Goal: Contribute content

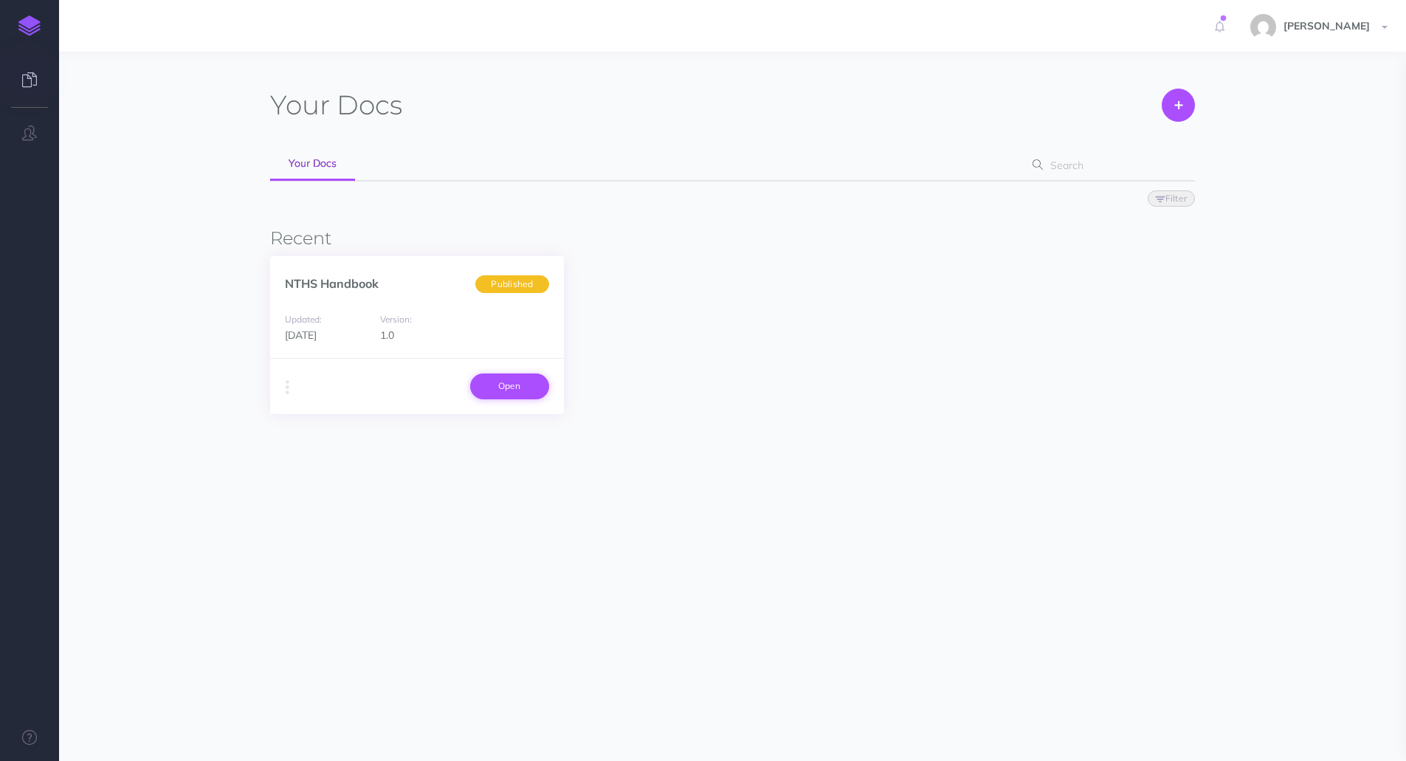
click at [517, 383] on link "Open" at bounding box center [509, 386] width 79 height 25
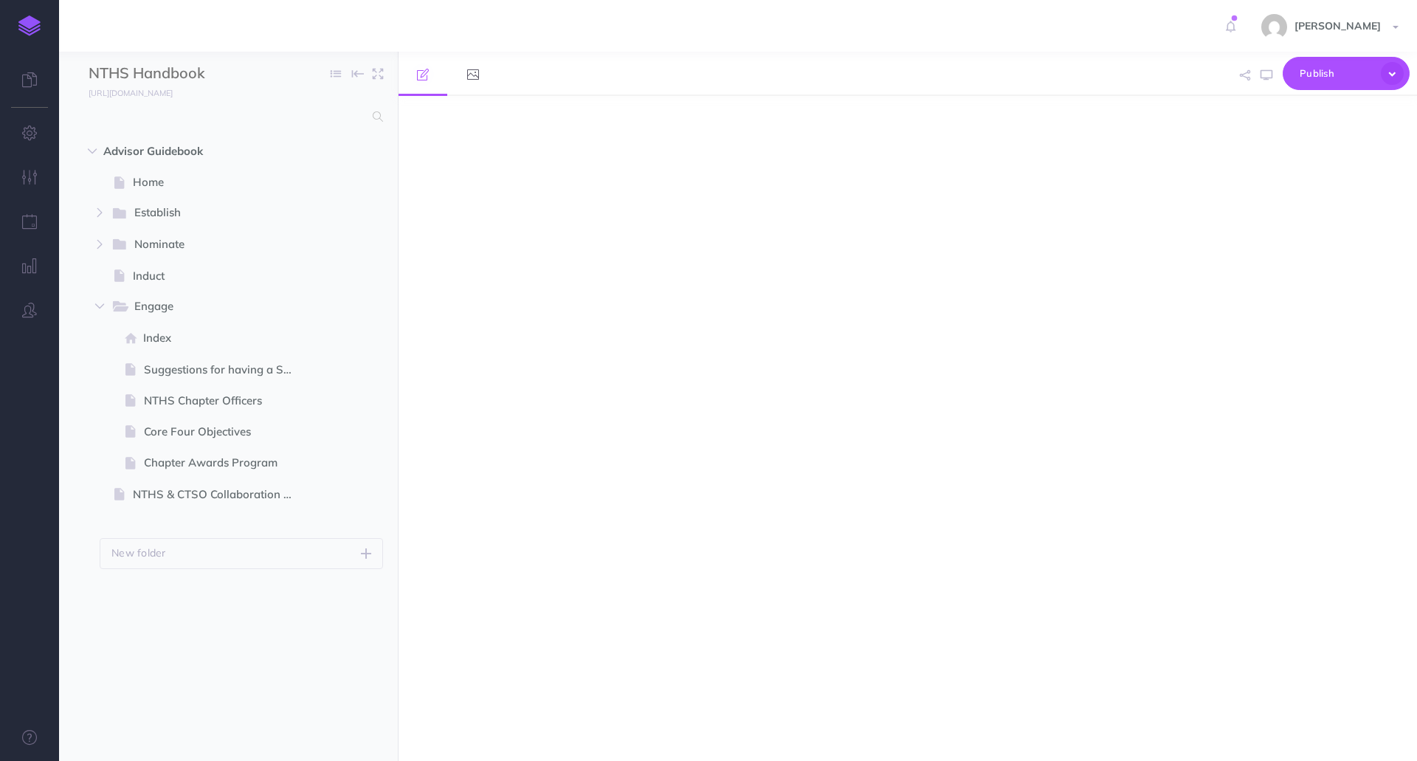
select select "null"
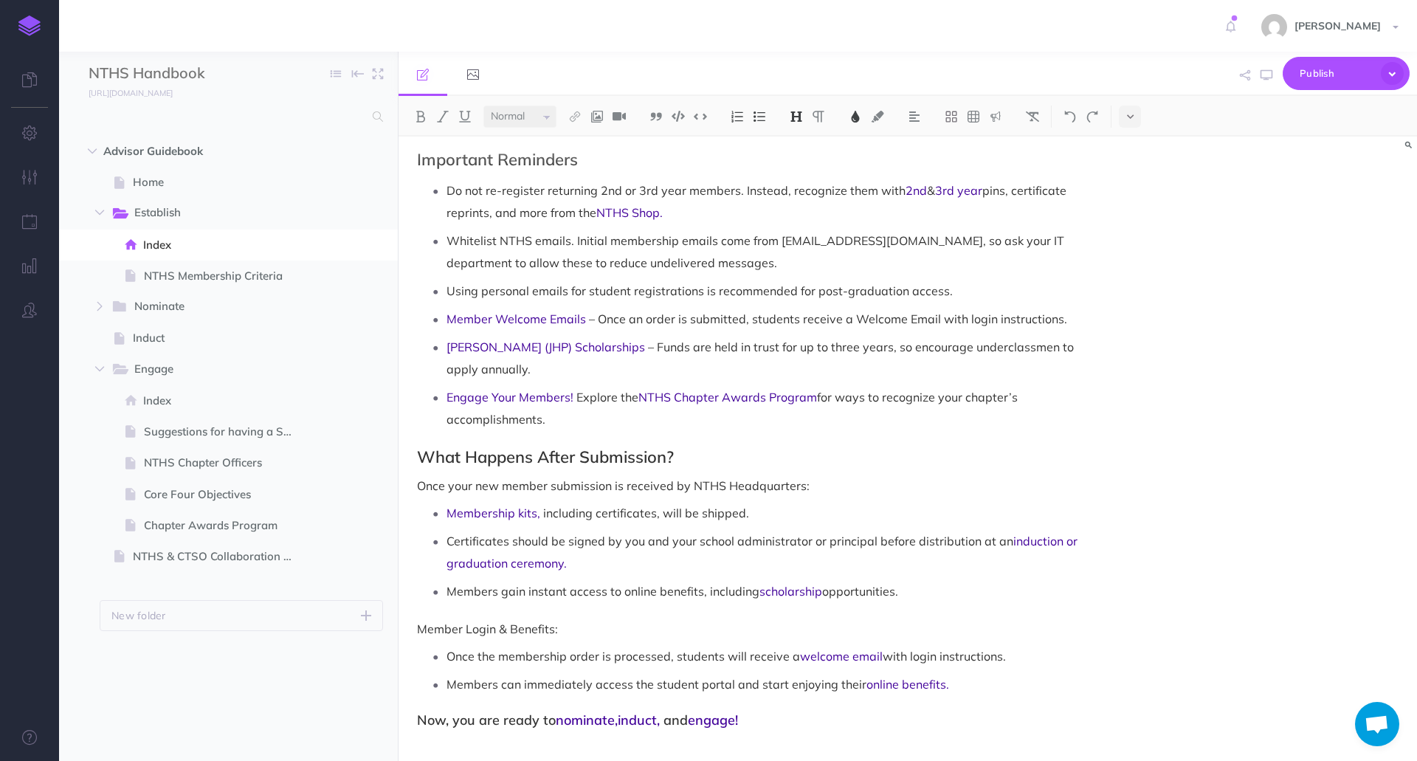
scroll to position [1306, 0]
click at [161, 282] on span "NTHS Membership Criteria" at bounding box center [226, 276] width 165 height 18
select select "null"
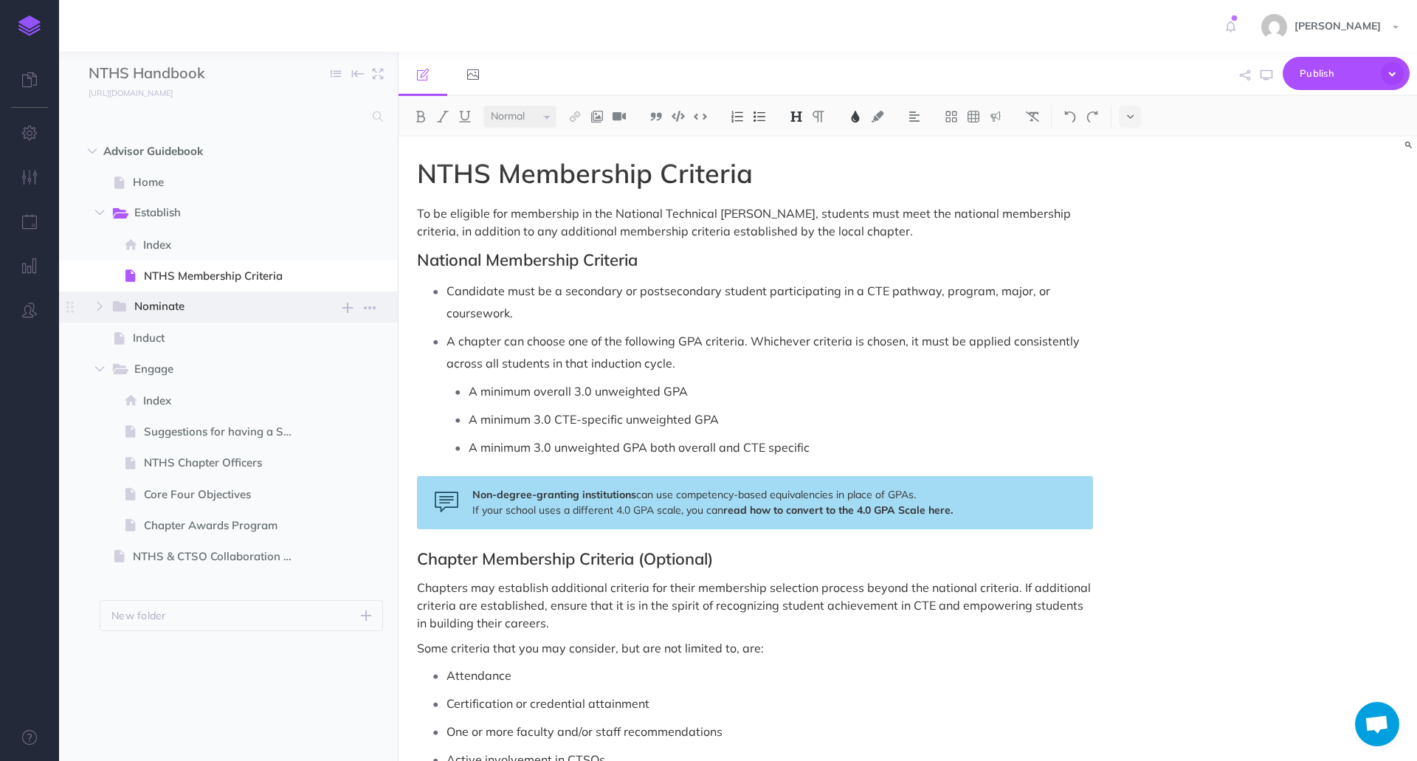
click at [210, 313] on span "Nominate" at bounding box center [210, 307] width 153 height 19
select select "null"
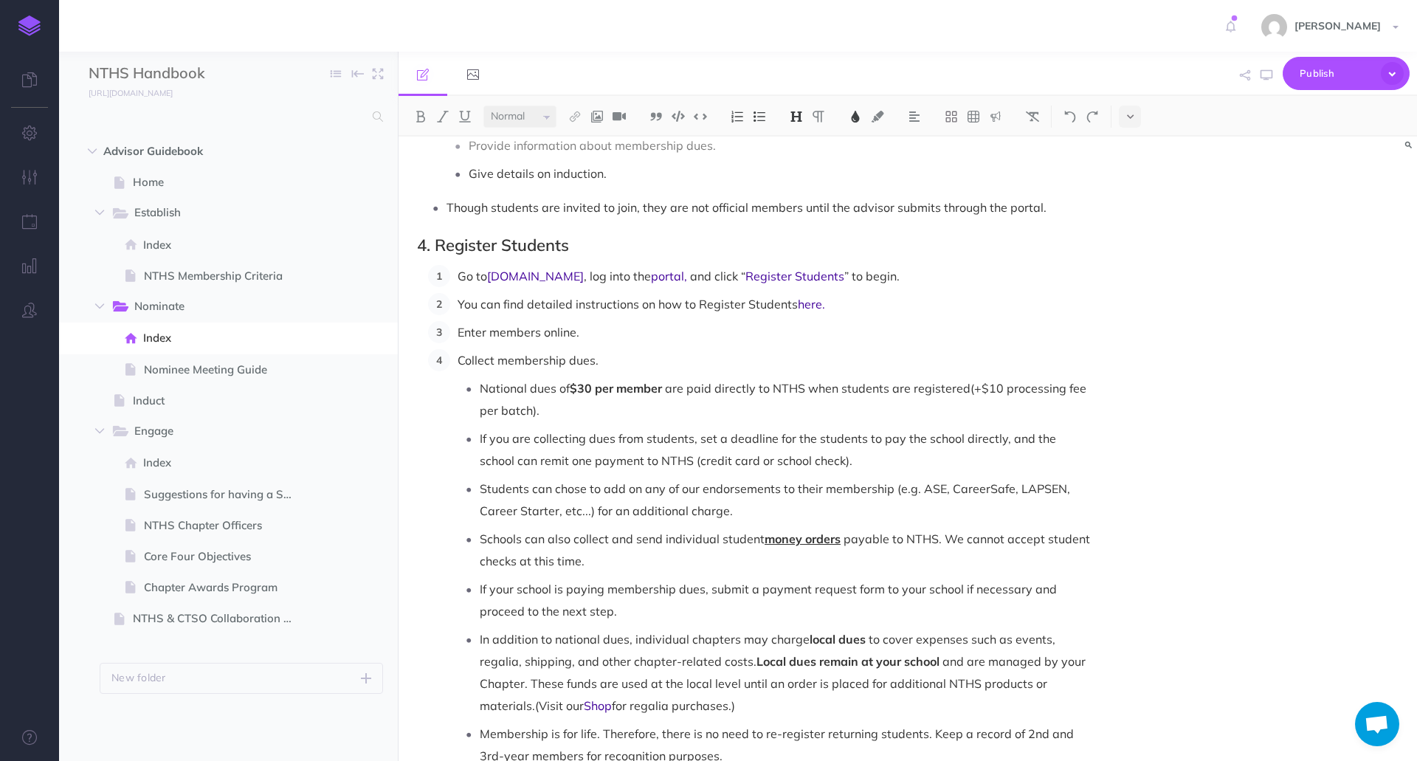
scroll to position [960, 0]
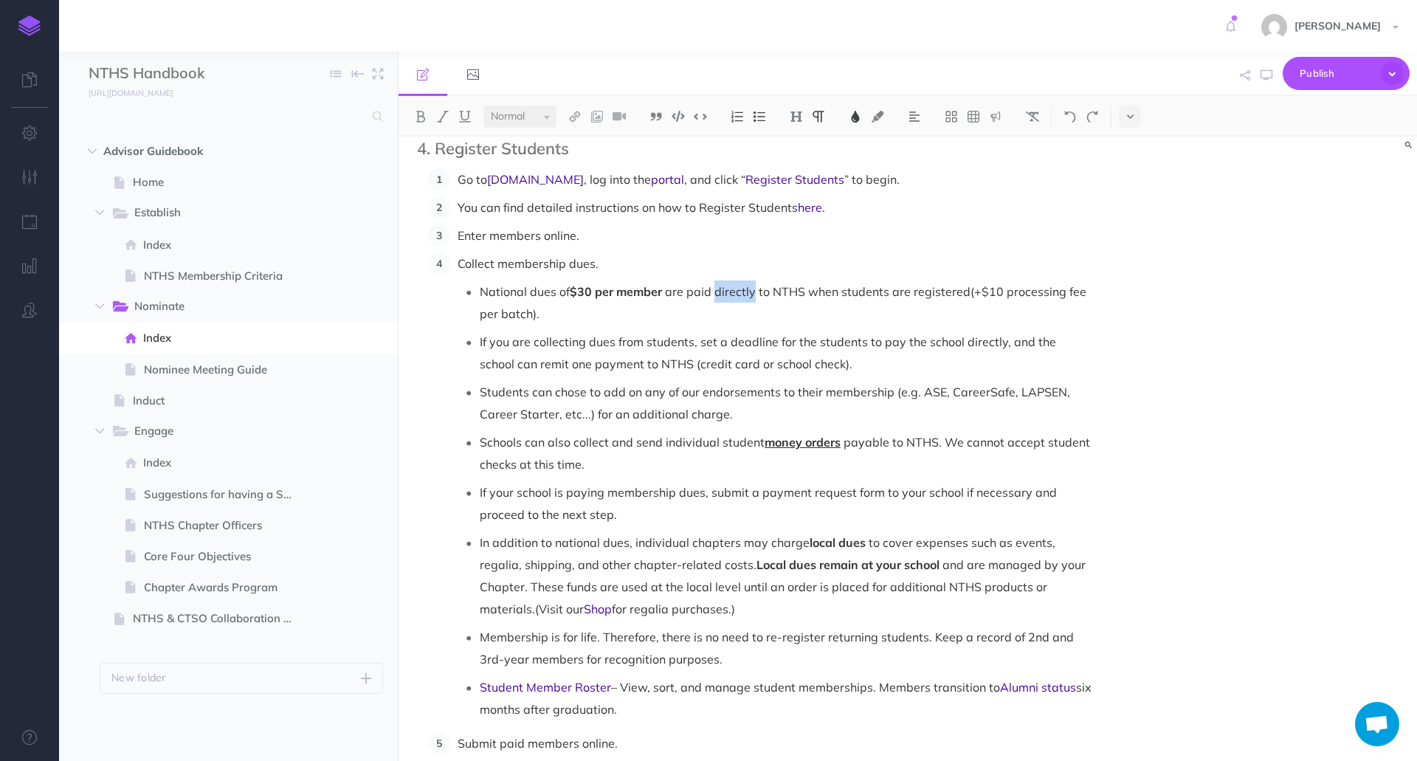
drag, startPoint x: 716, startPoint y: 272, endPoint x: 755, endPoint y: 275, distance: 38.5
click at [755, 284] on span "are paid directly to NTHS when students are registered (+$10 processing fee per…" at bounding box center [785, 302] width 610 height 37
drag, startPoint x: 481, startPoint y: 321, endPoint x: 531, endPoint y: 324, distance: 50.3
click at [531, 334] on span "If you are collecting dues from students, set a deadline for the students to pa…" at bounding box center [770, 352] width 580 height 37
click at [589, 334] on span "When you collecting dues from students, set a deadline for the students to pay …" at bounding box center [772, 352] width 585 height 37
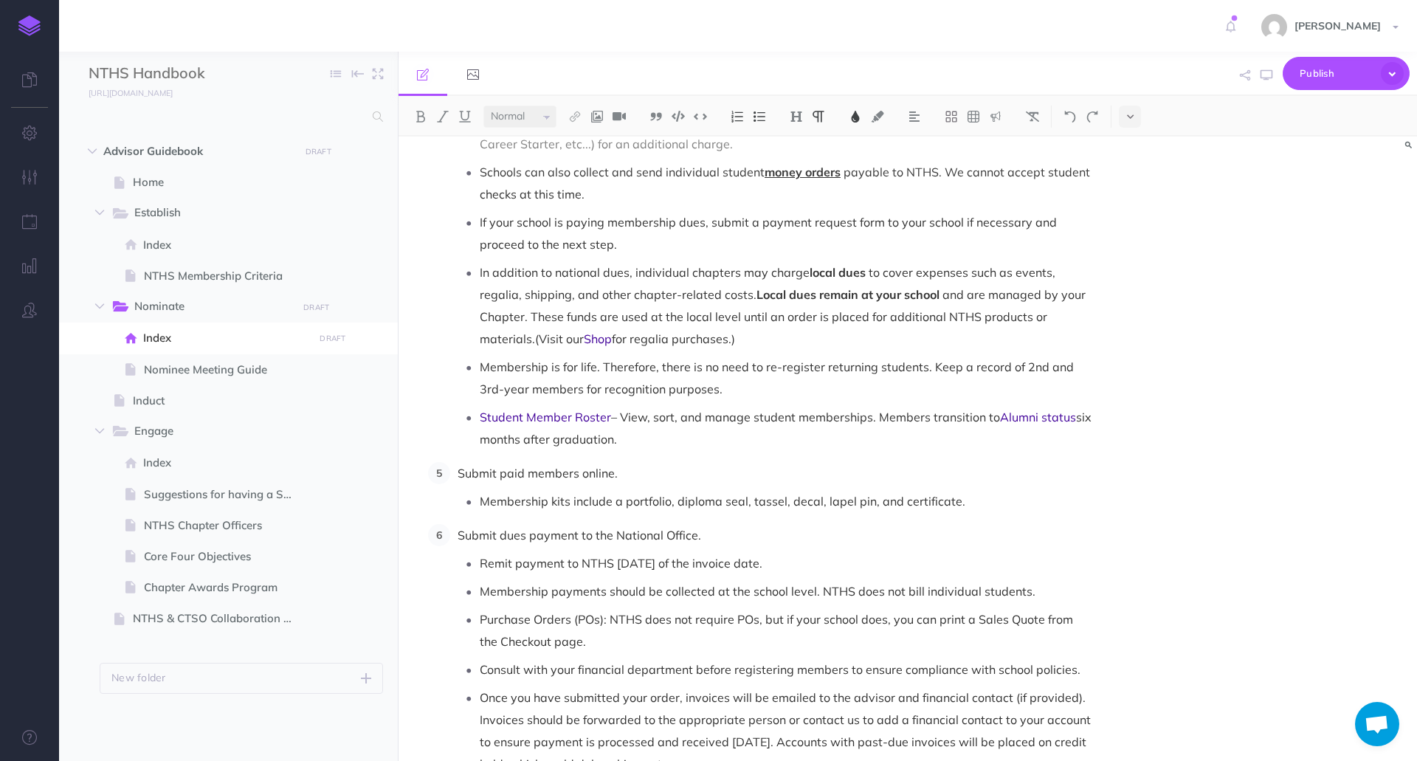
scroll to position [1255, 0]
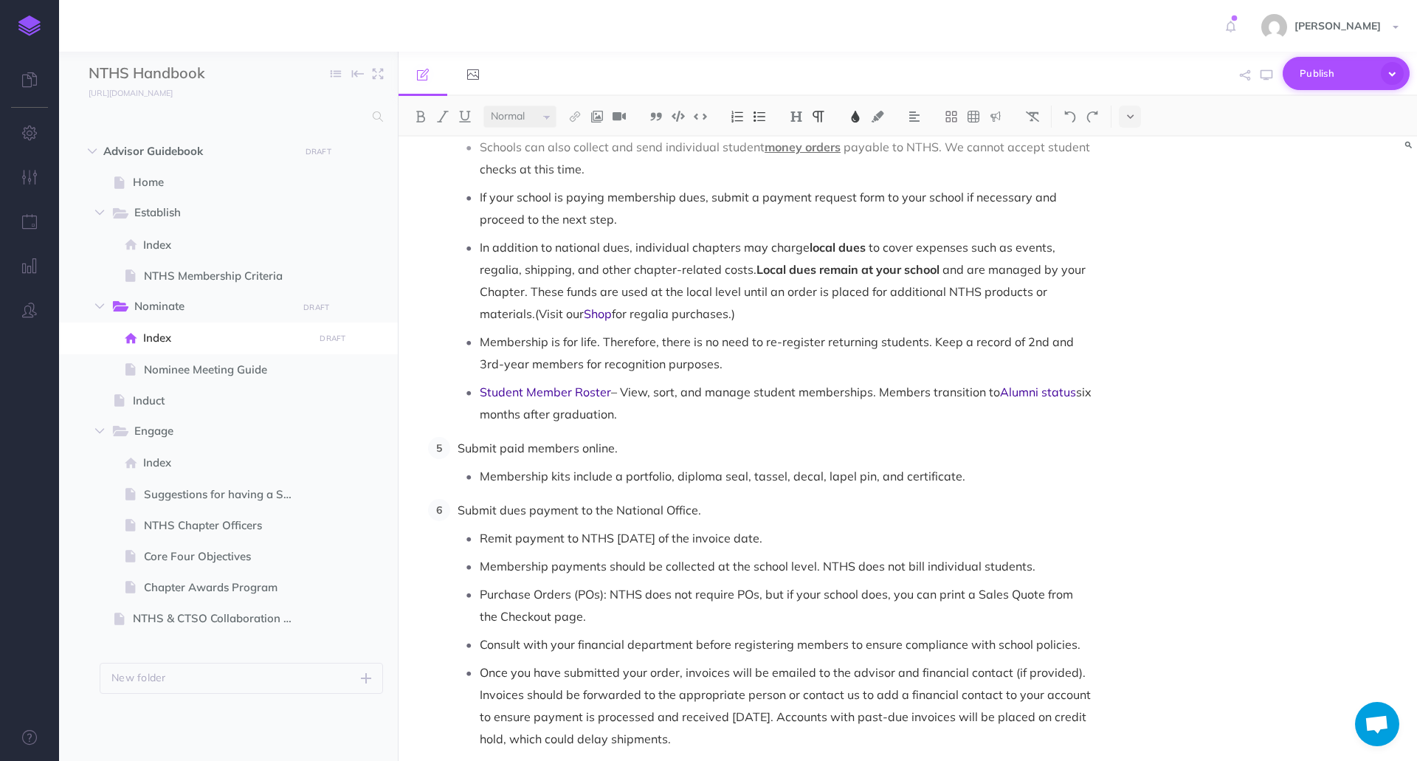
click at [1333, 82] on span "Publish" at bounding box center [1337, 73] width 74 height 23
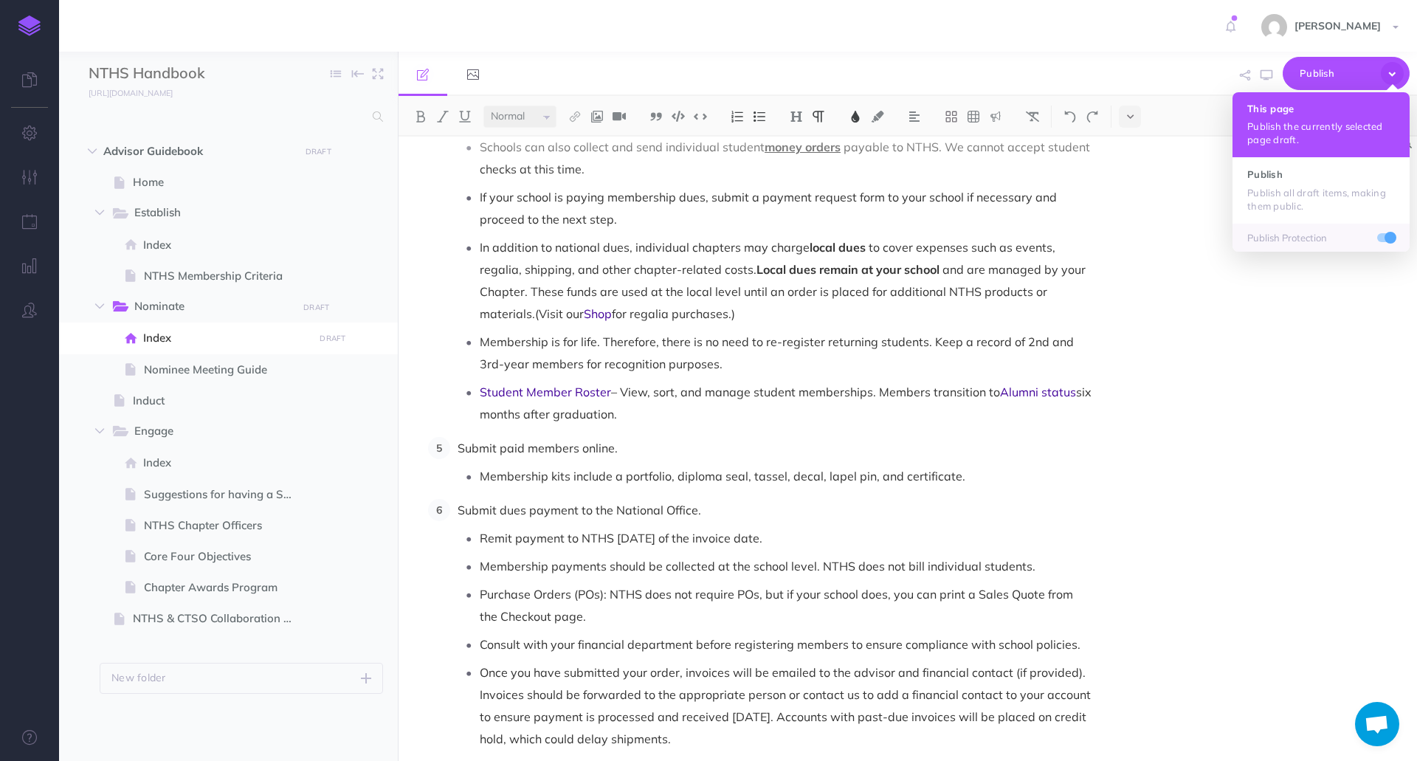
click at [1316, 120] on p "Publish the currently selected page draft." at bounding box center [1322, 133] width 148 height 27
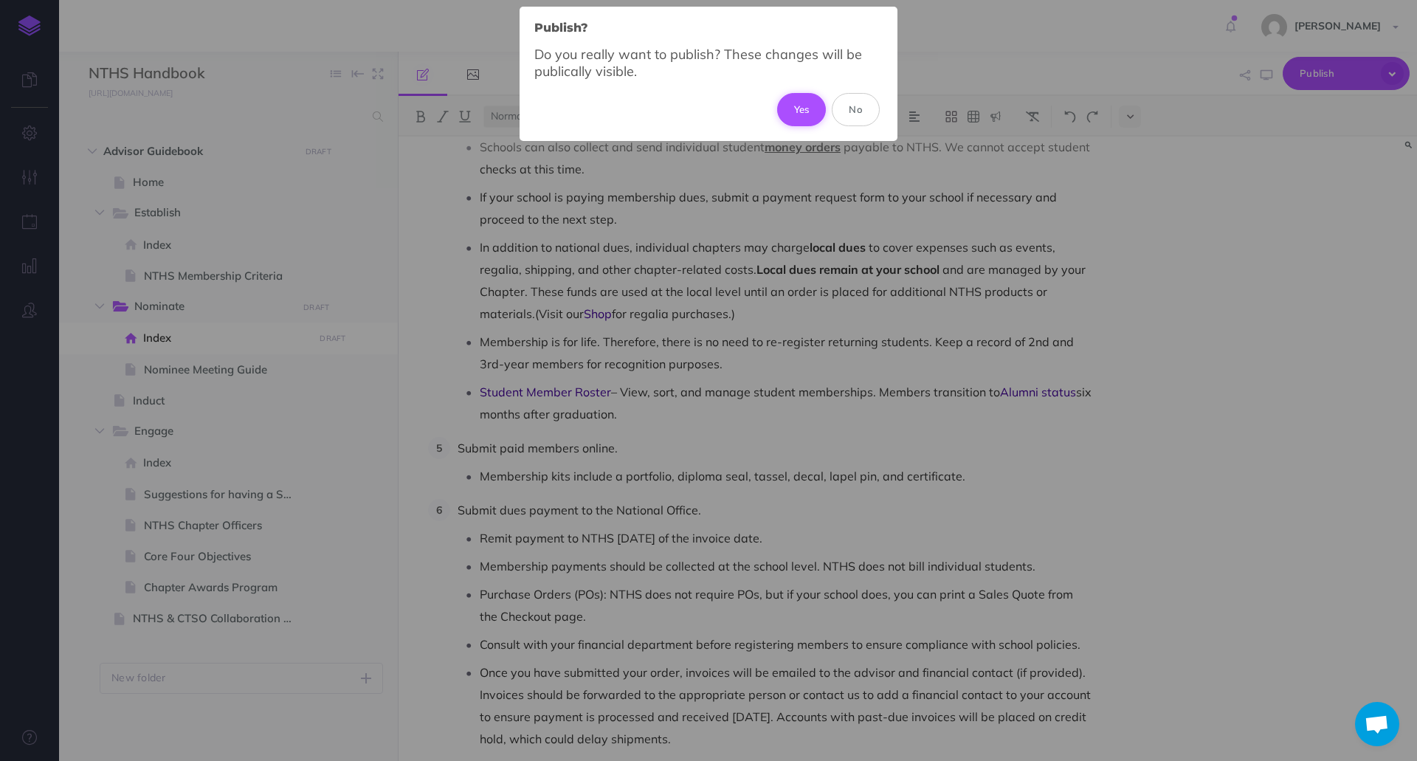
click at [802, 106] on button "Yes" at bounding box center [801, 109] width 49 height 32
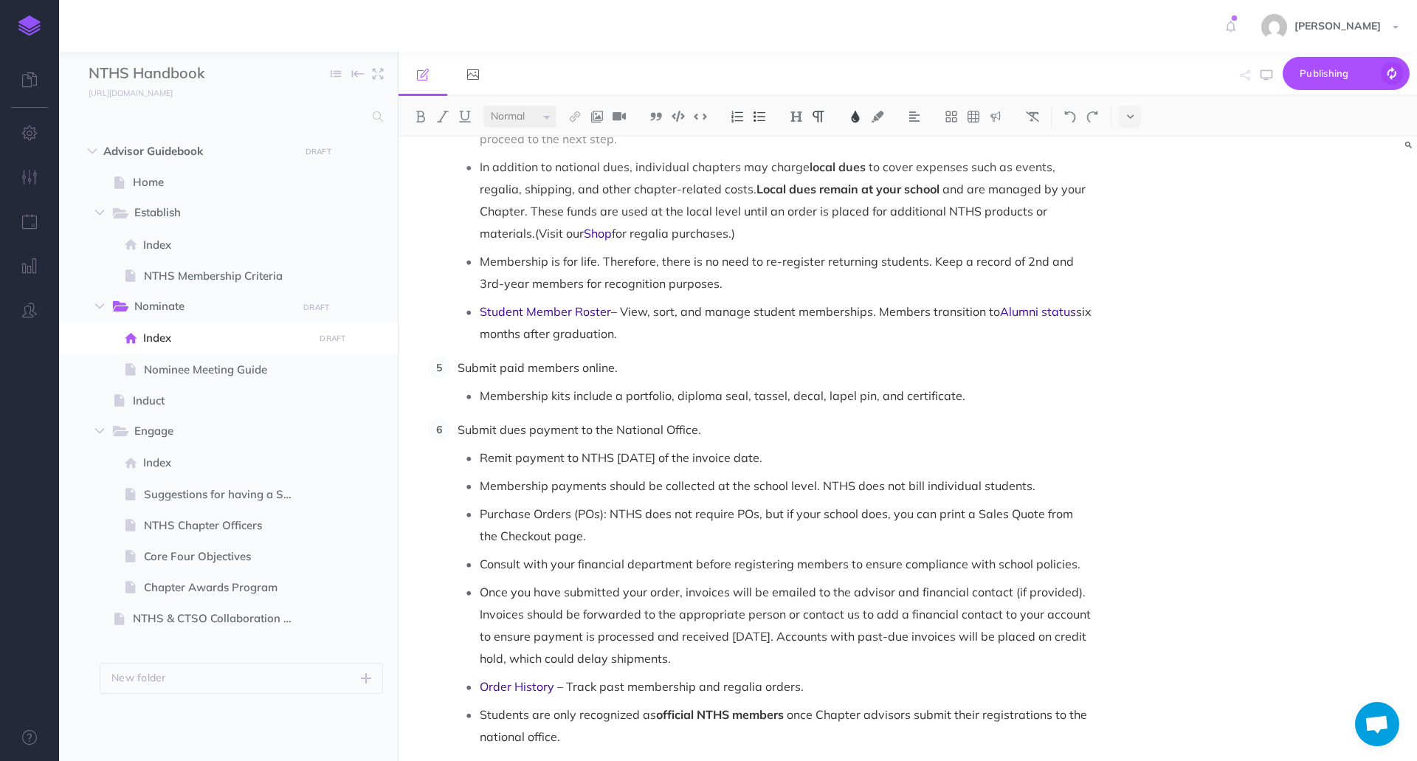
scroll to position [1329, 0]
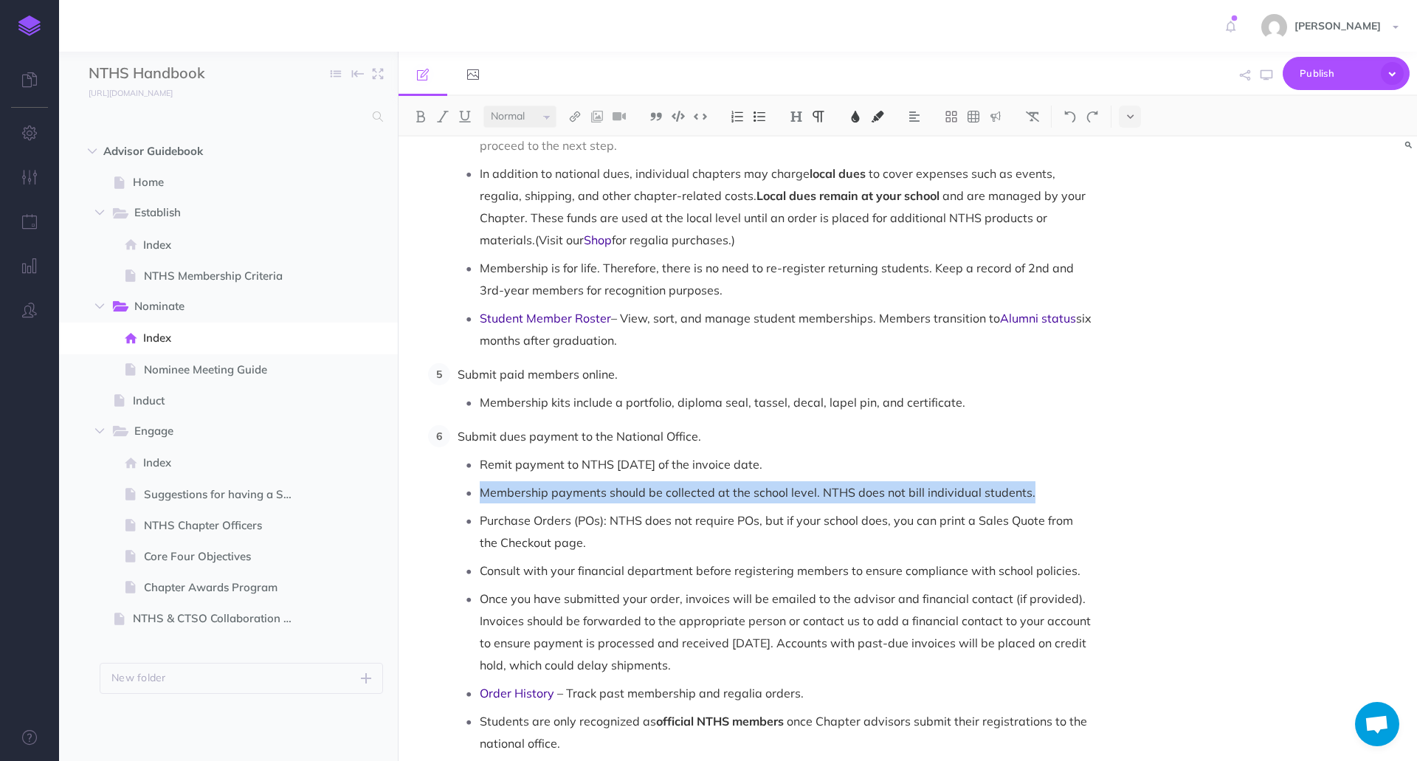
drag, startPoint x: 482, startPoint y: 470, endPoint x: 1062, endPoint y: 459, distance: 579.6
click at [1062, 481] on p "Membership payments should be collected at the school level. NTHS does not bill…" at bounding box center [786, 492] width 613 height 22
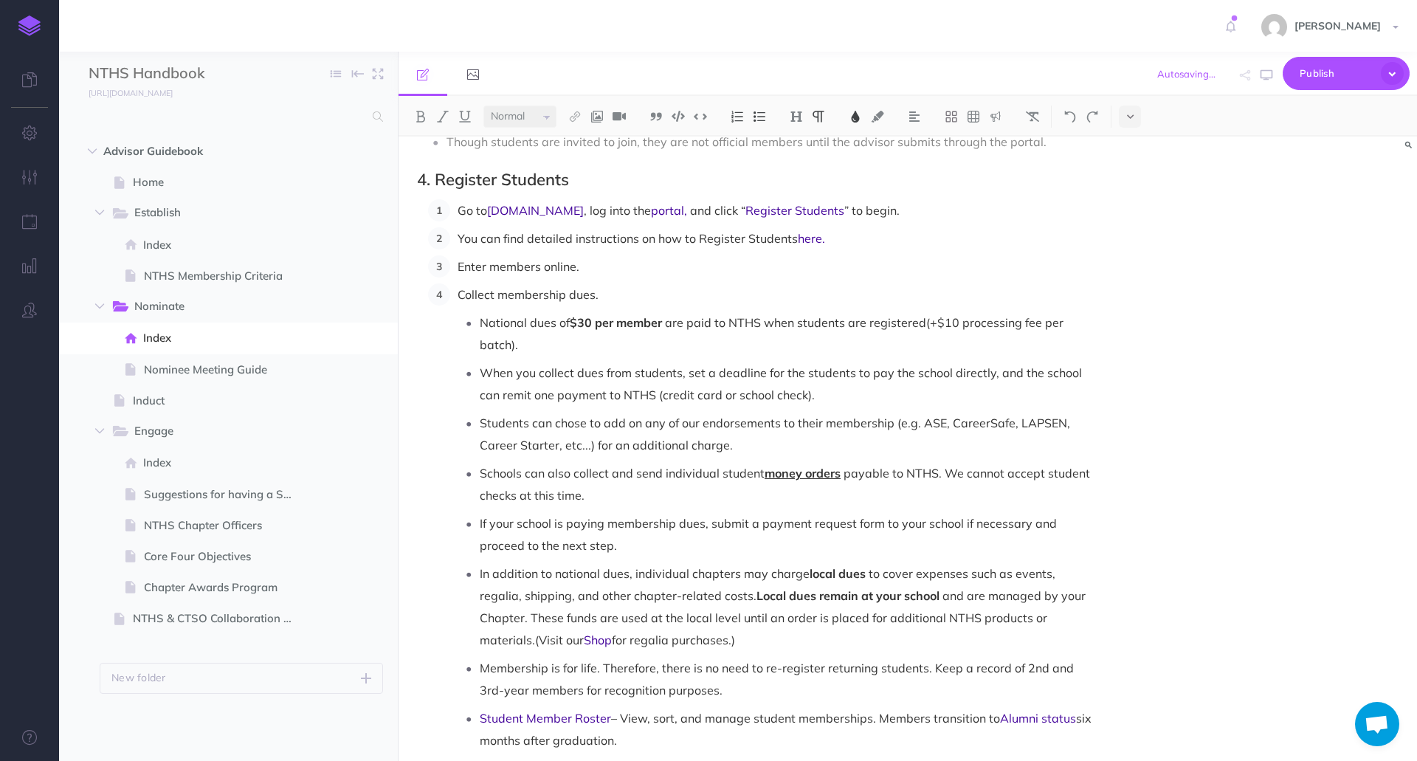
scroll to position [886, 0]
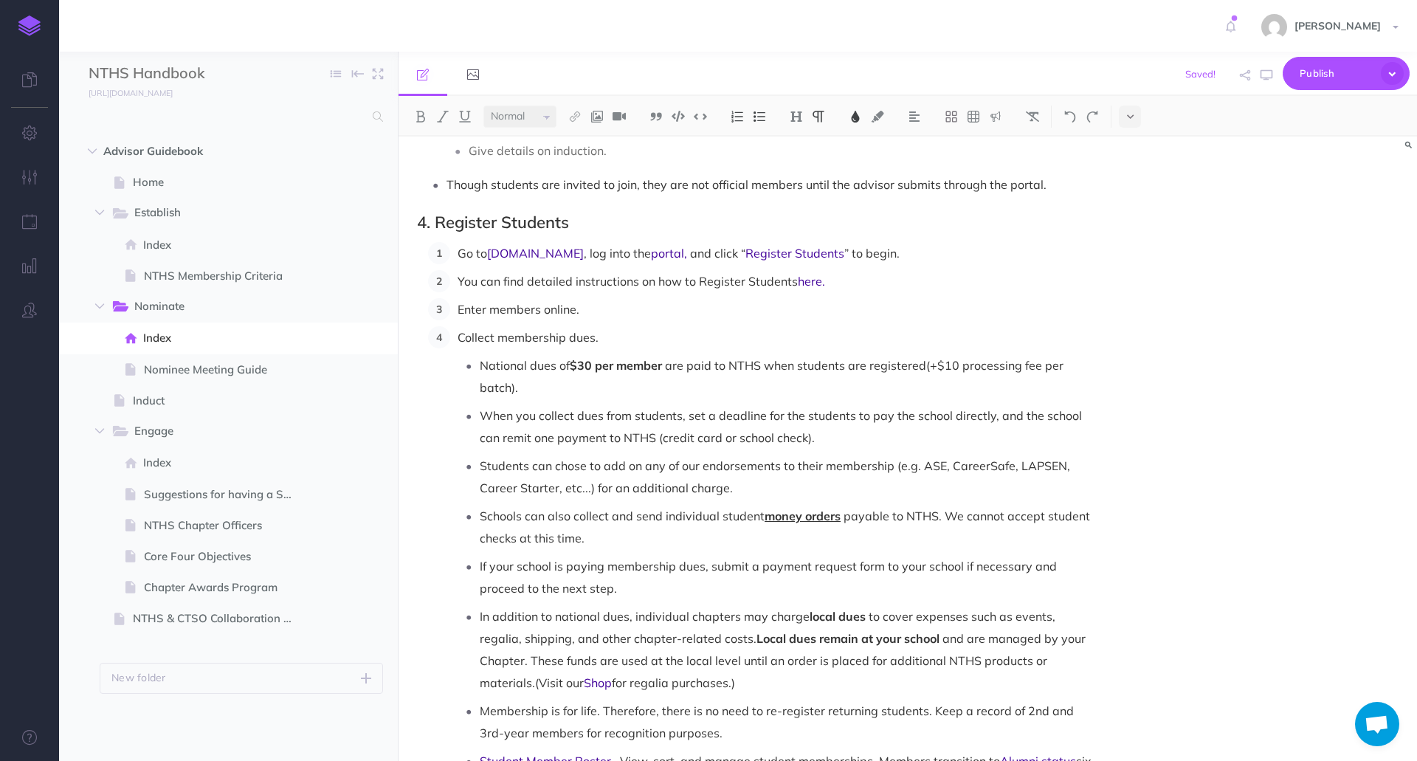
click at [558, 363] on p "National dues of $30 per member are paid to NTHS when students are registered (…" at bounding box center [786, 376] width 613 height 44
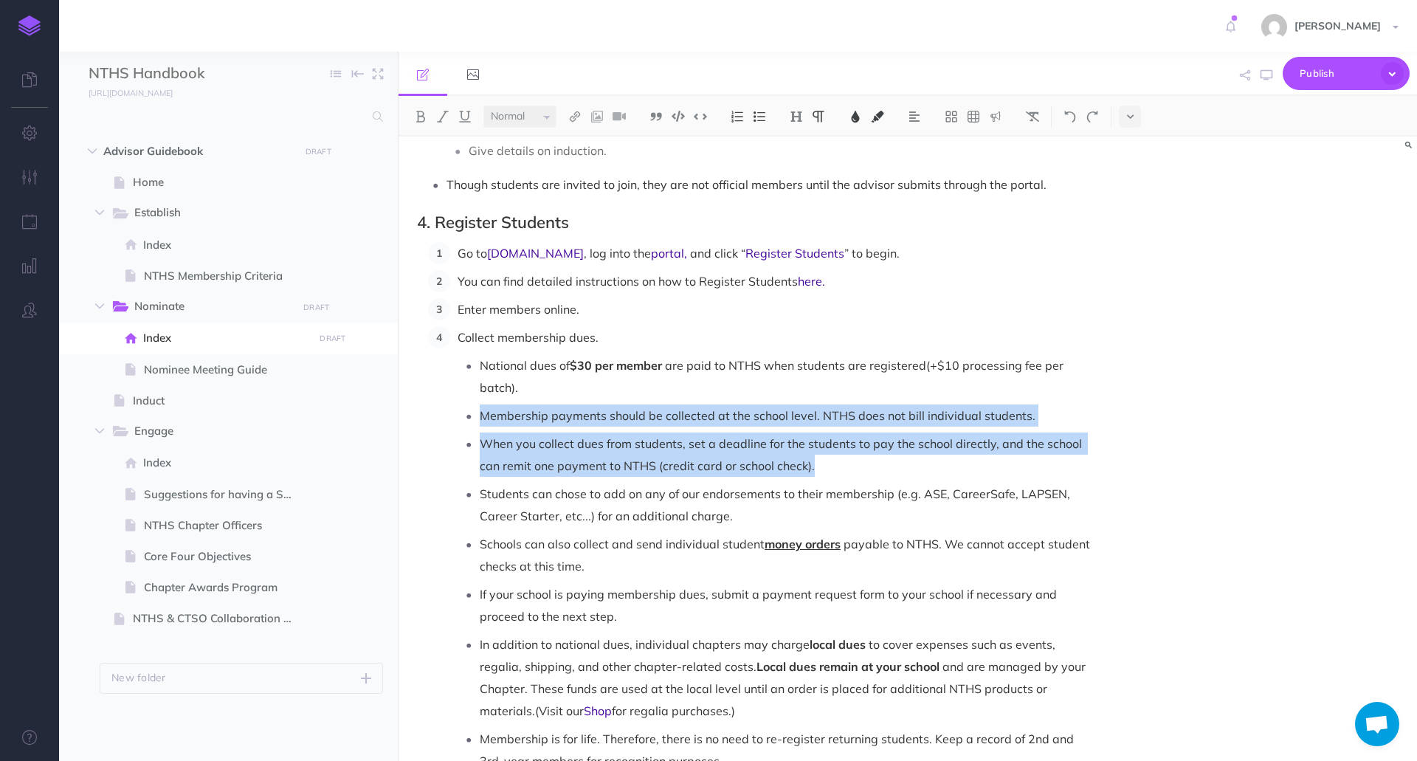
drag, startPoint x: 481, startPoint y: 393, endPoint x: 930, endPoint y: 441, distance: 452.1
click at [930, 441] on ul "National dues of $30 per member are paid to NTHS when students are registered (…" at bounding box center [776, 588] width 636 height 468
click at [862, 117] on img at bounding box center [855, 117] width 13 height 12
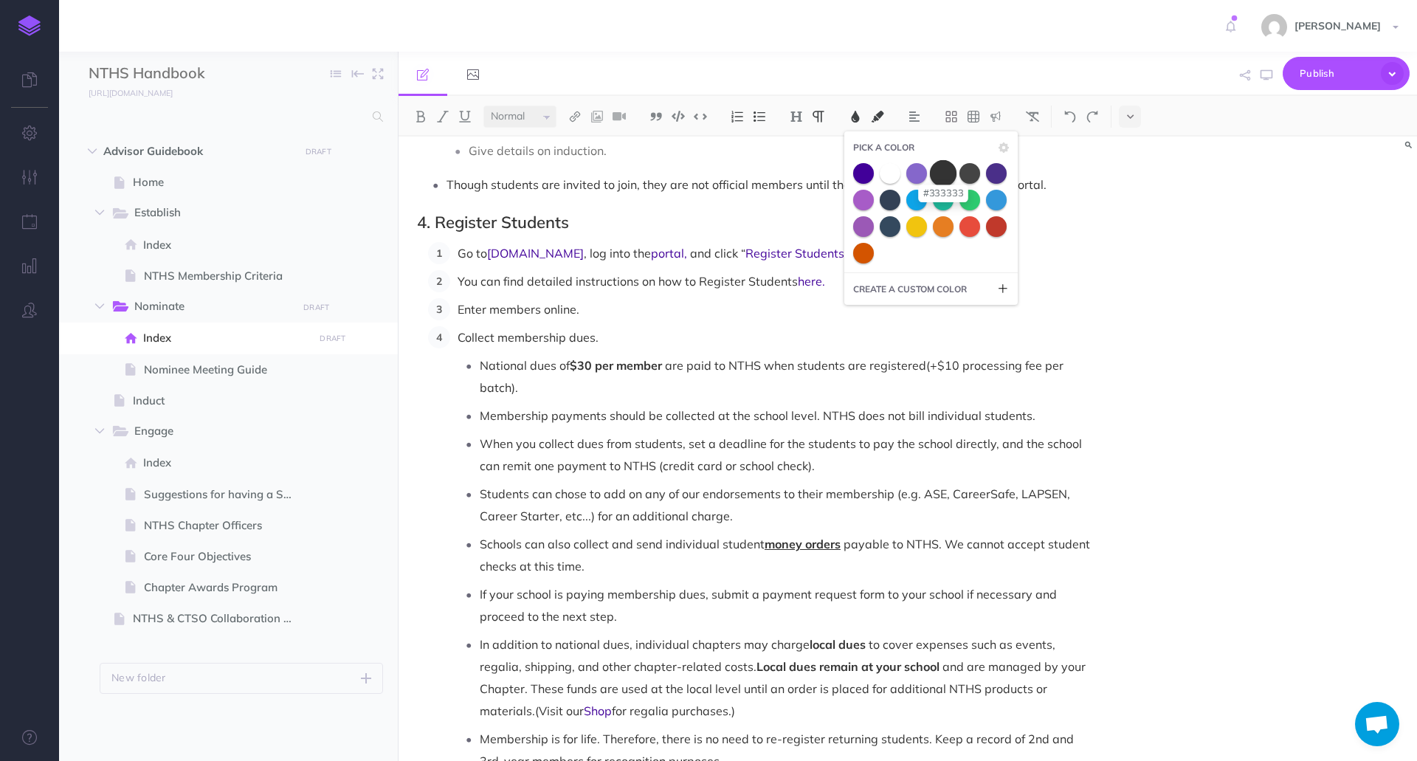
click at [951, 173] on span at bounding box center [943, 172] width 27 height 27
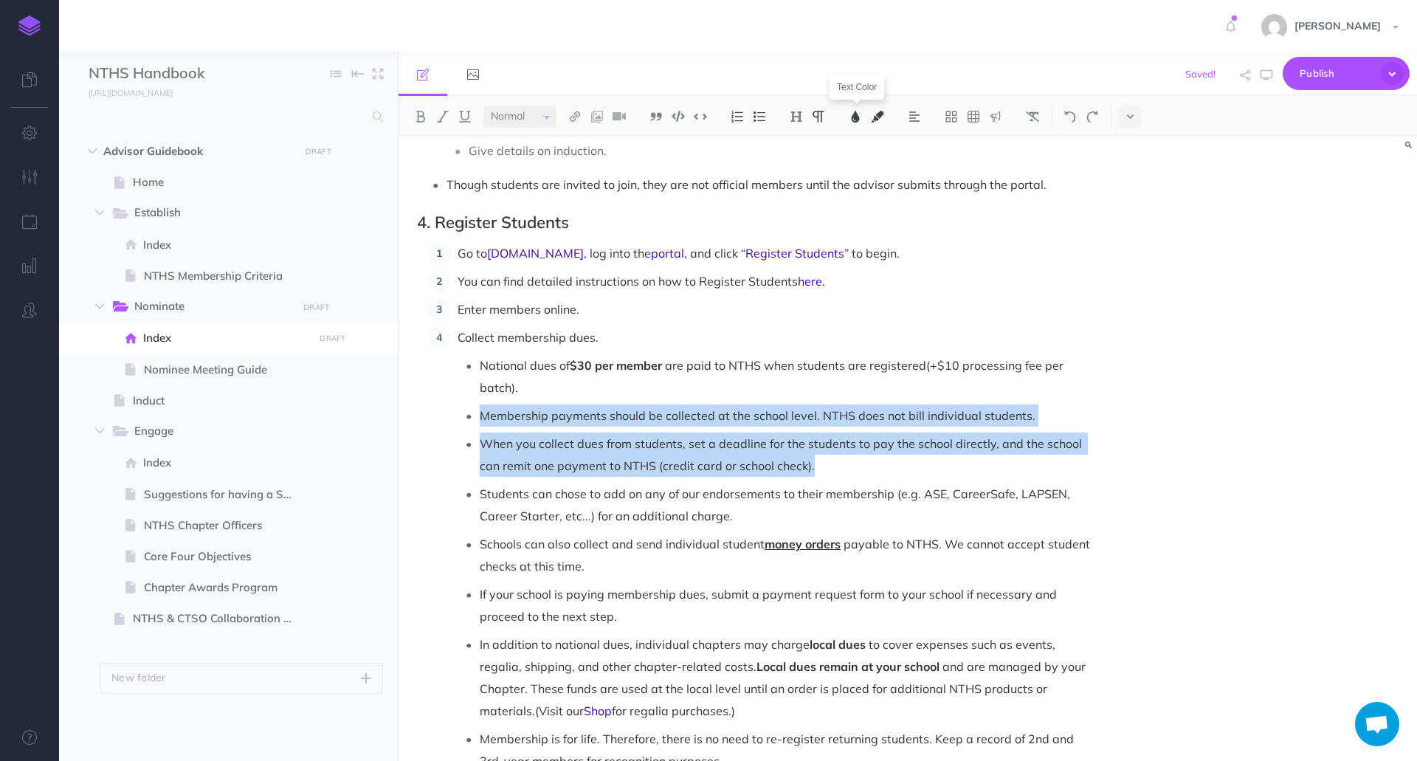
click at [858, 120] on img at bounding box center [855, 117] width 13 height 12
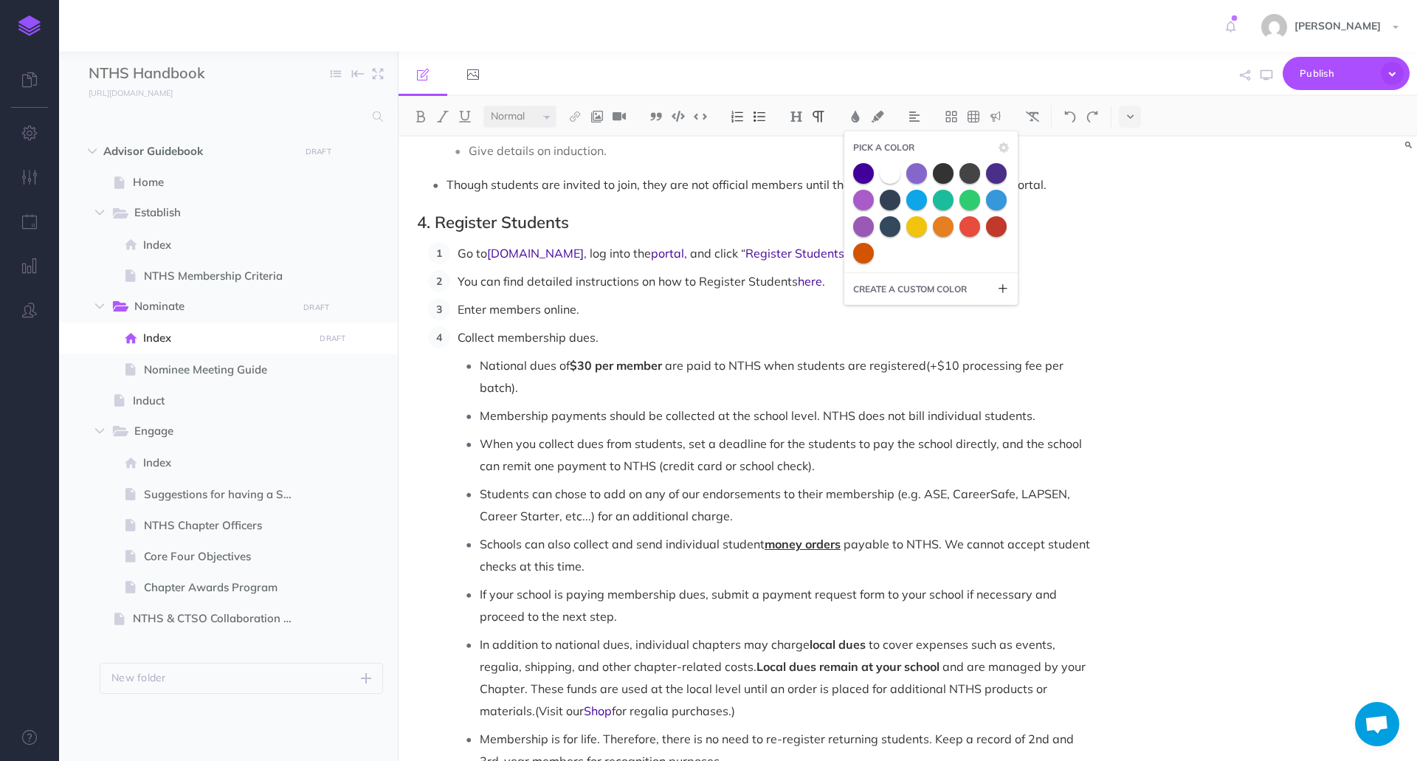
click at [930, 493] on p "Students can chose to add on any of our endorsements to their membership (e.g. …" at bounding box center [786, 505] width 613 height 44
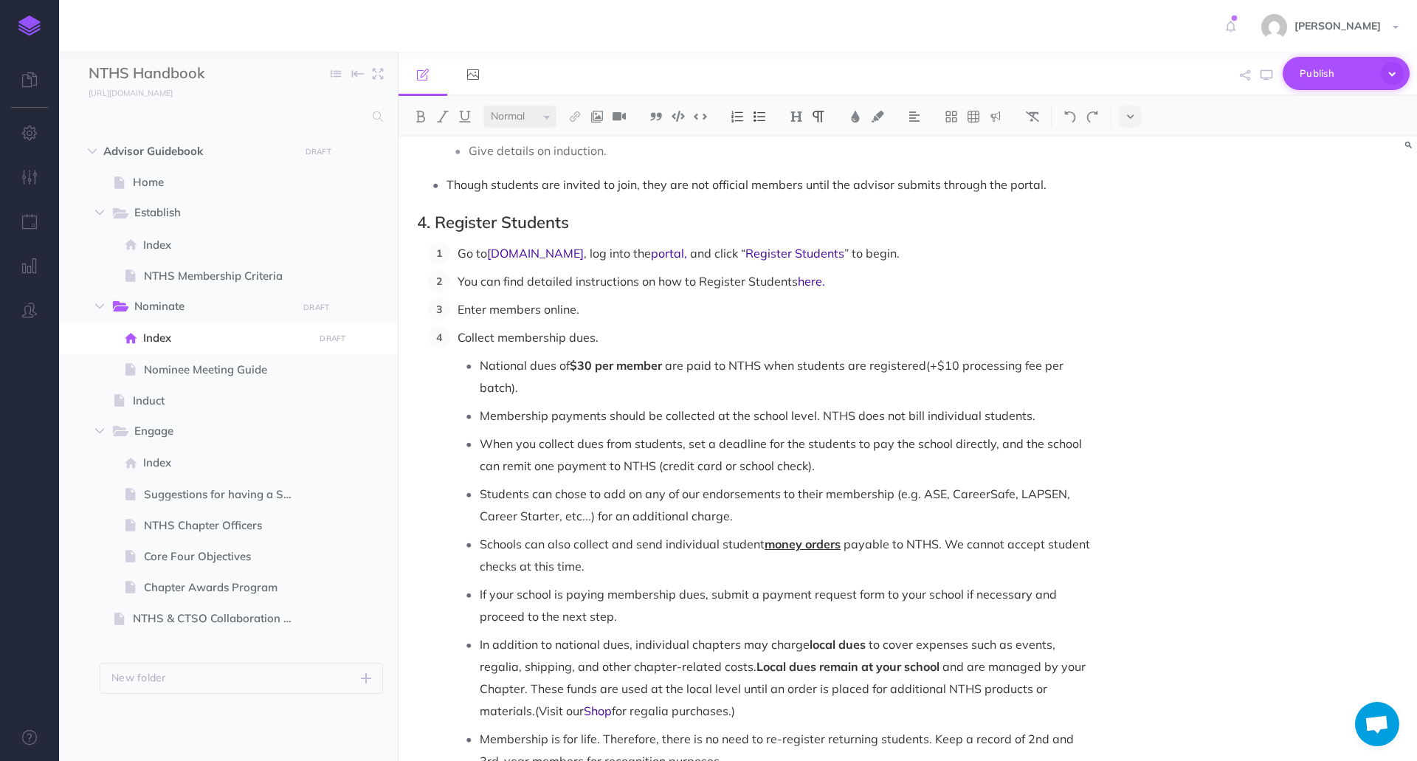
click at [1305, 73] on span "Publish" at bounding box center [1337, 73] width 74 height 23
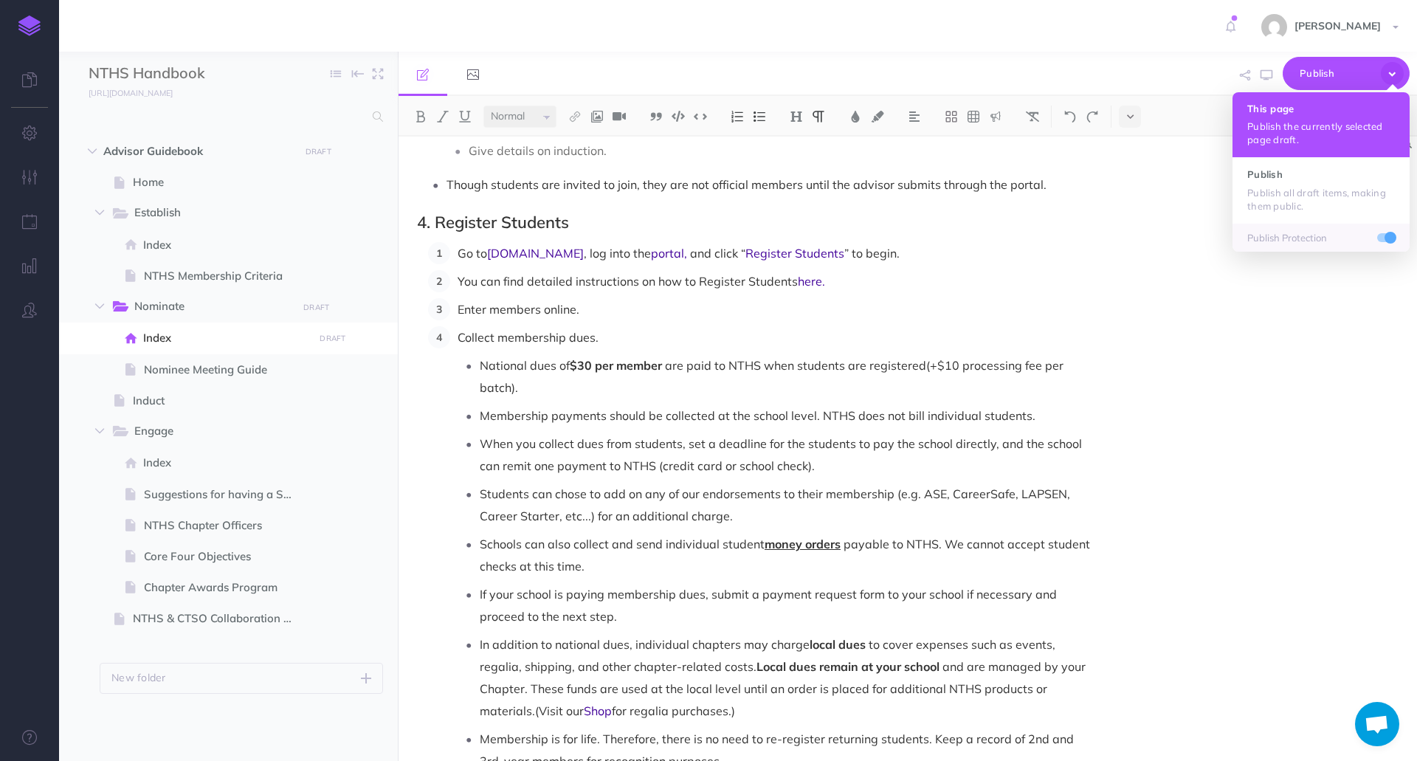
click at [1293, 131] on p "Publish the currently selected page draft." at bounding box center [1322, 133] width 148 height 27
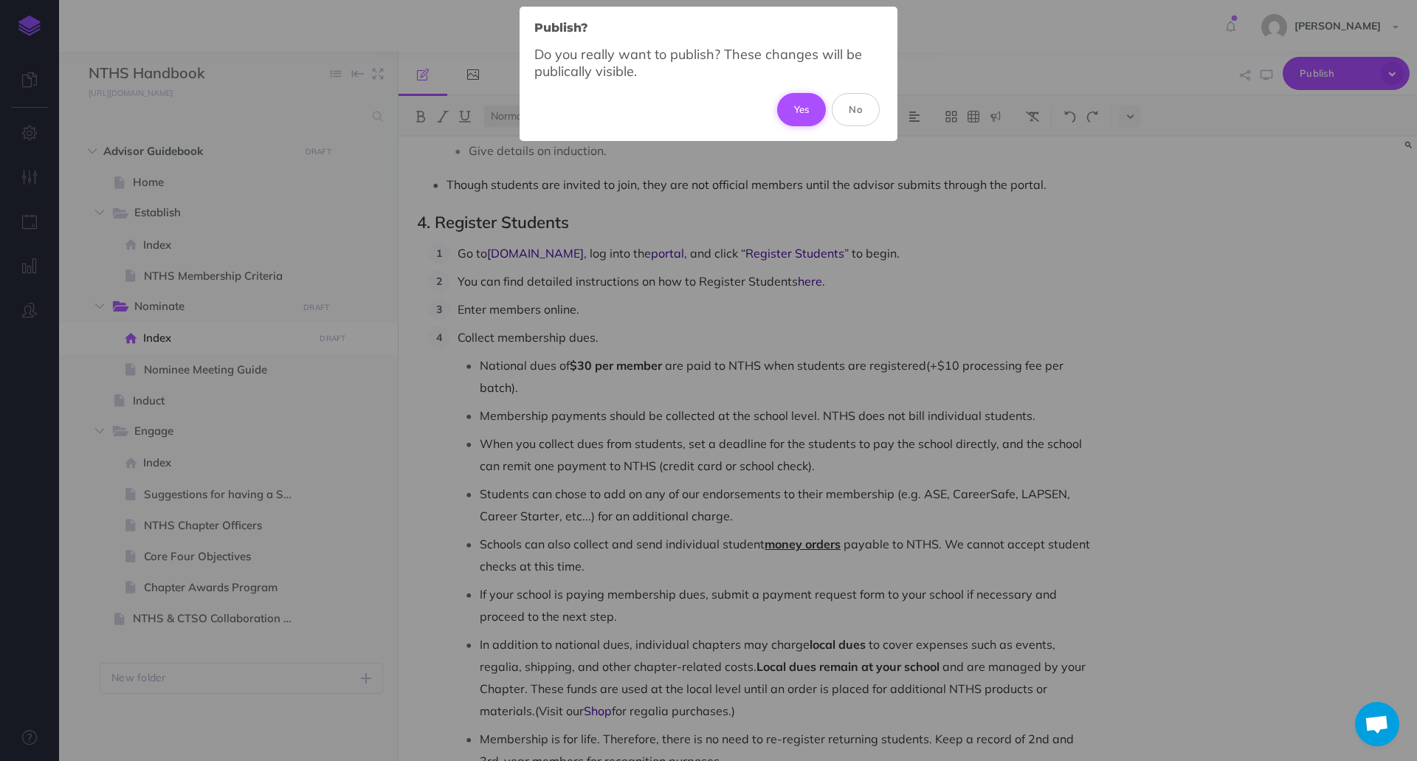
click at [814, 115] on button "Yes" at bounding box center [801, 109] width 49 height 32
